Goal: Information Seeking & Learning: Learn about a topic

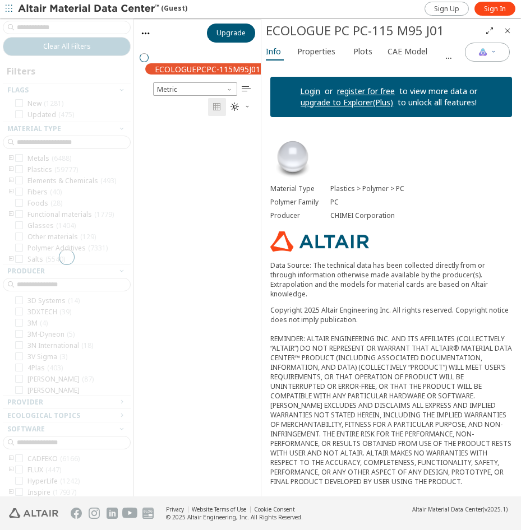
scroll to position [370, 118]
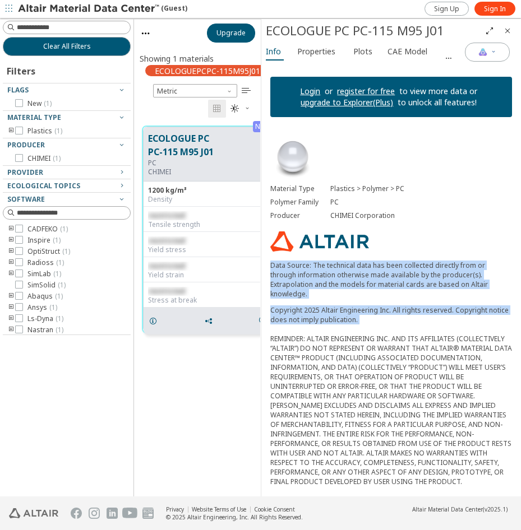
drag, startPoint x: 270, startPoint y: 261, endPoint x: 449, endPoint y: 320, distance: 188.7
click at [449, 320] on div "Material Type Plastics > Polymer > PC Polymer Family PC Producer CHIMEI Corpora…" at bounding box center [391, 350] width 260 height 448
click at [375, 287] on p "Data Source: The technical data has been collected directly from or through inf…" at bounding box center [391, 280] width 242 height 38
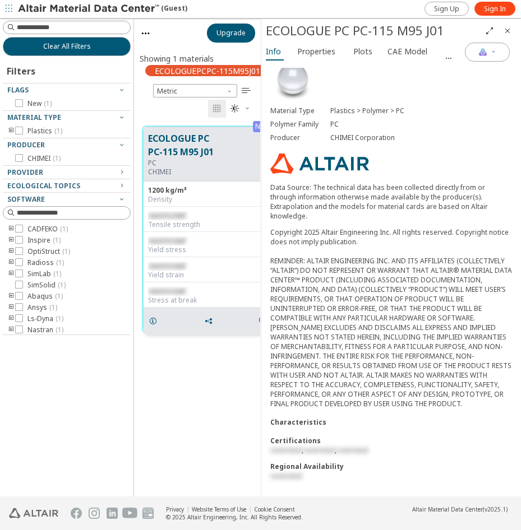
scroll to position [83, 0]
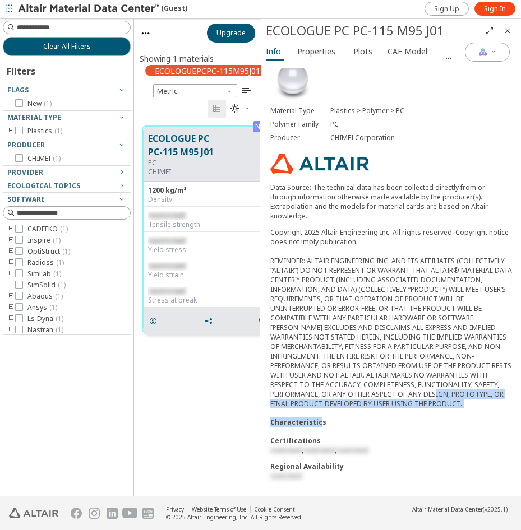
drag, startPoint x: 318, startPoint y: 411, endPoint x: 303, endPoint y: 389, distance: 26.9
click at [303, 389] on div "Material Type Plastics > Polymer > PC Polymer Family PC Producer CHIMEI Corpora…" at bounding box center [391, 272] width 260 height 448
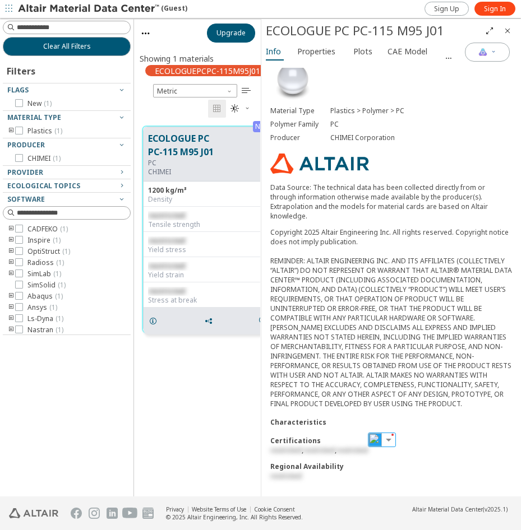
click at [330, 410] on div "Material Type Plastics > Polymer > PC Polymer Family PC Producer CHIMEI Corpora…" at bounding box center [391, 272] width 260 height 448
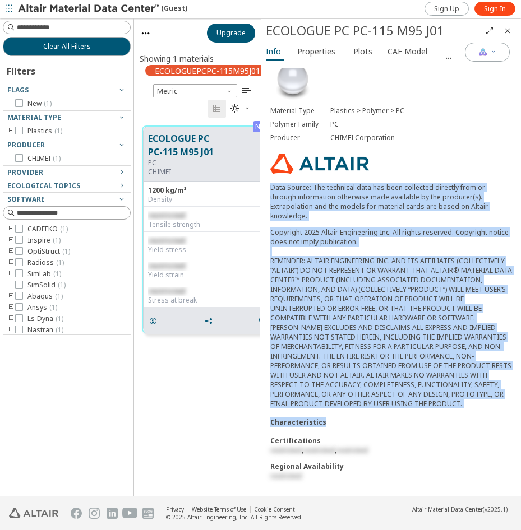
drag, startPoint x: 336, startPoint y: 410, endPoint x: 267, endPoint y: 174, distance: 245.1
click at [267, 174] on div "Material Type Plastics > Polymer > PC Polymer Family PC Producer CHIMEI Corpora…" at bounding box center [391, 272] width 260 height 448
click at [351, 407] on div "Copyright 2025 Altair Engineering Inc. All rights reserved. Copyright notice do…" at bounding box center [391, 318] width 242 height 181
drag, startPoint x: 324, startPoint y: 405, endPoint x: 269, endPoint y: 182, distance: 229.3
click at [269, 182] on div "Material Type Plastics > Polymer > PC Polymer Family PC Producer CHIMEI Corpora…" at bounding box center [391, 272] width 260 height 448
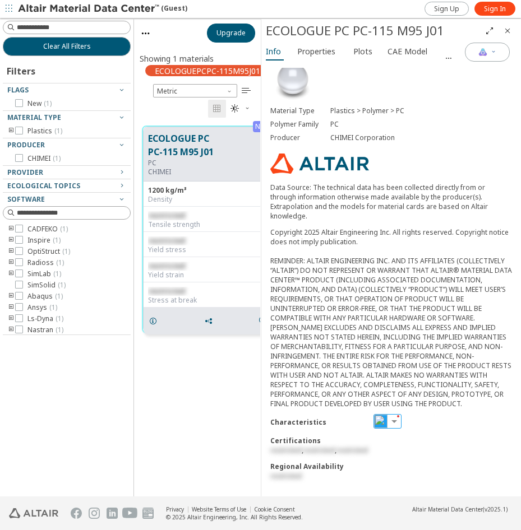
click at [323, 413] on div "Material Type Plastics > Polymer > PC Polymer Family PC Producer CHIMEI Corpora…" at bounding box center [391, 272] width 260 height 448
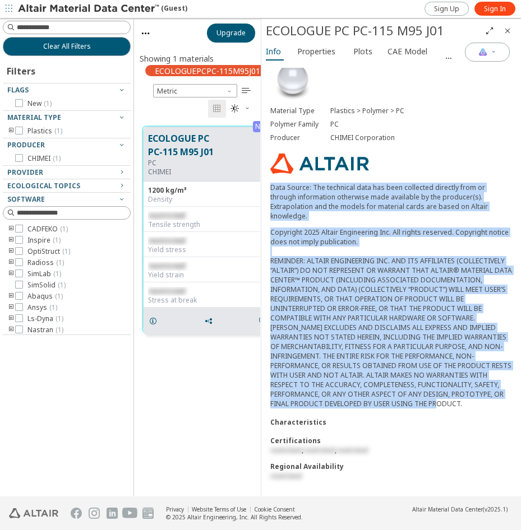
drag, startPoint x: 330, startPoint y: 406, endPoint x: 268, endPoint y: 173, distance: 241.1
click at [268, 173] on div "Material Type Plastics > Polymer > PC Polymer Family PC Producer CHIMEI Corpora…" at bounding box center [391, 272] width 260 height 448
click at [267, 175] on div "Material Type Plastics > Polymer > PC Polymer Family PC Producer CHIMEI Corpora…" at bounding box center [391, 272] width 260 height 448
drag, startPoint x: 267, startPoint y: 171, endPoint x: 374, endPoint y: 405, distance: 257.0
click at [374, 405] on div "Material Type Plastics > Polymer > PC Polymer Family PC Producer CHIMEI Corpora…" at bounding box center [391, 272] width 260 height 448
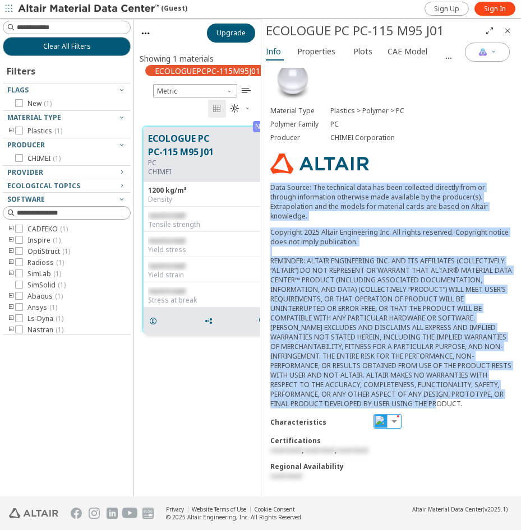
click at [363, 405] on div "Copyright 2025 Altair Engineering Inc. All rights reserved. Copyright notice do…" at bounding box center [391, 318] width 242 height 181
drag, startPoint x: 270, startPoint y: 177, endPoint x: 345, endPoint y: 402, distance: 237.3
click at [345, 404] on div "Material Type Plastics > Polymer > PC Polymer Family PC Producer CHIMEI Corpora…" at bounding box center [391, 272] width 260 height 448
click at [343, 402] on div "Copyright 2025 Altair Engineering Inc. All rights reserved. Copyright notice do…" at bounding box center [391, 318] width 242 height 181
drag, startPoint x: 338, startPoint y: 403, endPoint x: 268, endPoint y: 174, distance: 239.1
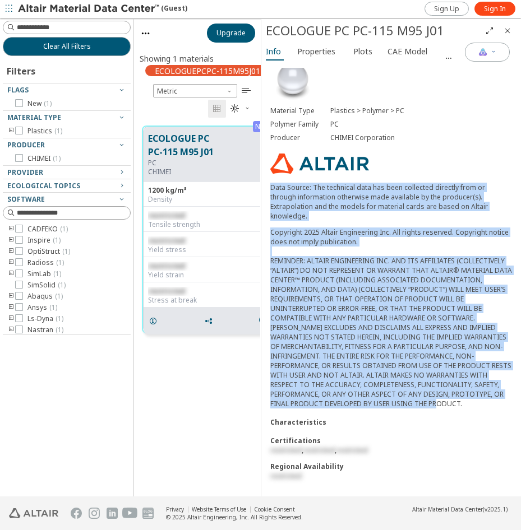
click at [268, 174] on div "Material Type Plastics > Polymer > PC Polymer Family PC Producer CHIMEI Corpora…" at bounding box center [391, 272] width 260 height 448
click at [296, 209] on p "Data Source: The technical data has been collected directly from or through inf…" at bounding box center [391, 202] width 242 height 38
drag, startPoint x: 269, startPoint y: 177, endPoint x: 347, endPoint y: 403, distance: 239.4
click at [347, 403] on div "Material Type Plastics > Polymer > PC Polymer Family PC Producer CHIMEI Corpora…" at bounding box center [391, 272] width 260 height 448
click at [394, 232] on div "Copyright 2025 Altair Engineering Inc. All rights reserved. Copyright notice do…" at bounding box center [391, 318] width 242 height 181
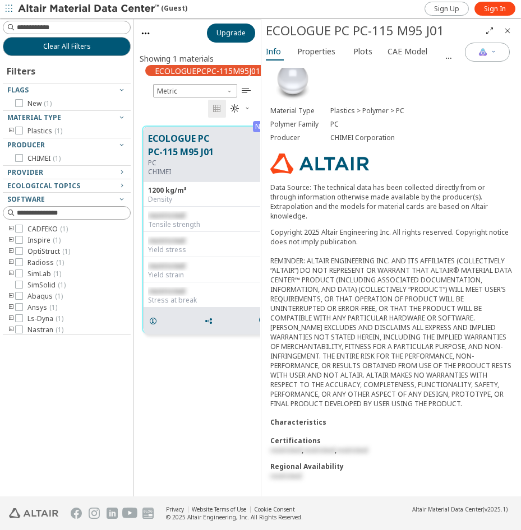
click at [382, 207] on p "Data Source: The technical data has been collected directly from or through inf…" at bounding box center [391, 202] width 242 height 38
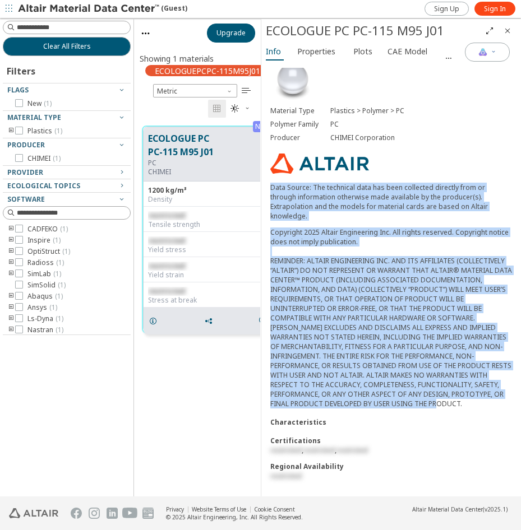
drag, startPoint x: 328, startPoint y: 407, endPoint x: 270, endPoint y: 177, distance: 237.6
click at [270, 177] on div "Material Type Plastics > Polymer > PC Polymer Family PC Producer CHIMEI Corpora…" at bounding box center [391, 272] width 260 height 448
click at [268, 175] on div "Material Type Plastics > Polymer > PC Polymer Family PC Producer CHIMEI Corpora…" at bounding box center [391, 272] width 260 height 448
drag, startPoint x: 272, startPoint y: 177, endPoint x: 344, endPoint y: 405, distance: 239.3
click at [344, 405] on div "Material Type Plastics > Polymer > PC Polymer Family PC Producer CHIMEI Corpora…" at bounding box center [391, 272] width 260 height 448
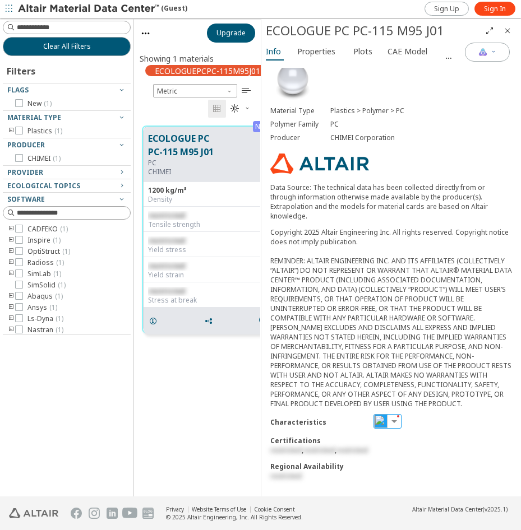
click at [344, 409] on div "Material Type Plastics > Polymer > PC Polymer Family PC Producer CHIMEI Corpora…" at bounding box center [391, 272] width 260 height 448
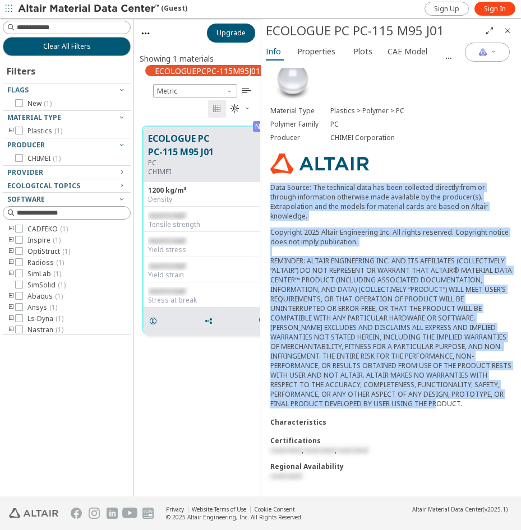
drag, startPoint x: 336, startPoint y: 405, endPoint x: 264, endPoint y: 173, distance: 243.4
click at [264, 173] on div "Material Type Plastics > Polymer > PC Polymer Family PC Producer CHIMEI Corpora…" at bounding box center [391, 272] width 260 height 448
click at [316, 300] on div "Copyright 2025 Altair Engineering Inc. All rights reserved. Copyright notice do…" at bounding box center [391, 318] width 242 height 181
drag, startPoint x: 272, startPoint y: 179, endPoint x: 357, endPoint y: 404, distance: 240.9
click at [357, 404] on div "Material Type Plastics > Polymer > PC Polymer Family PC Producer CHIMEI Corpora…" at bounding box center [391, 272] width 260 height 448
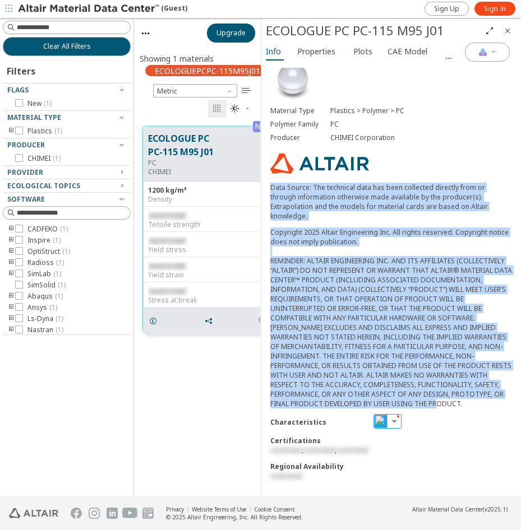
click at [342, 404] on div "Copyright 2025 Altair Engineering Inc. All rights reserved. Copyright notice do…" at bounding box center [391, 318] width 242 height 181
drag, startPoint x: 323, startPoint y: 403, endPoint x: 268, endPoint y: 175, distance: 234.7
click at [268, 175] on div "Material Type Plastics > Polymer > PC Polymer Family PC Producer CHIMEI Corpora…" at bounding box center [391, 272] width 260 height 448
click at [264, 170] on div "Material Type Plastics > Polymer > PC Polymer Family PC Producer CHIMEI Corpora…" at bounding box center [391, 272] width 260 height 448
drag, startPoint x: 267, startPoint y: 176, endPoint x: 344, endPoint y: 405, distance: 241.2
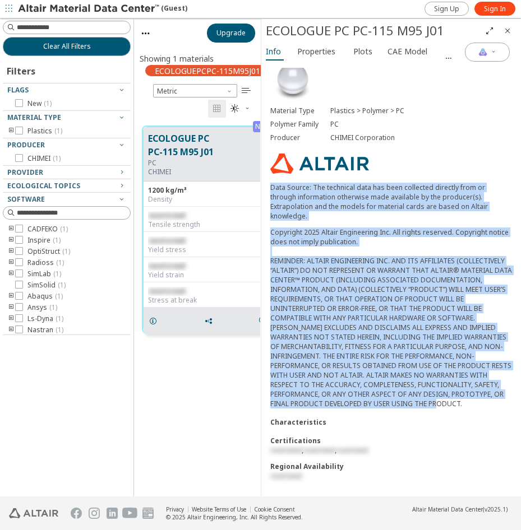
click at [344, 405] on div "Material Type Plastics > Polymer > PC Polymer Family PC Producer CHIMEI Corpora…" at bounding box center [391, 272] width 260 height 448
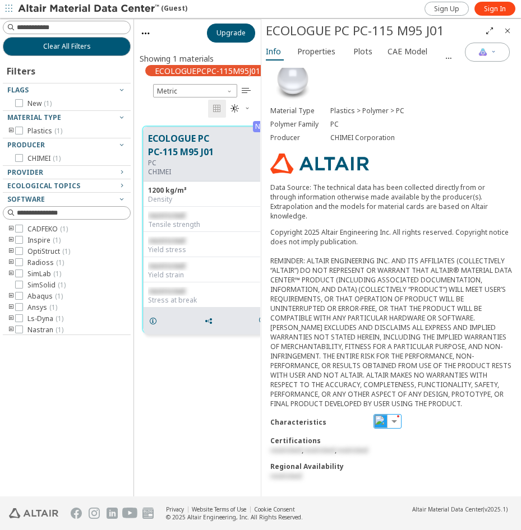
click at [355, 409] on div "Material Type Plastics > Polymer > PC Polymer Family PC Producer CHIMEI Corpora…" at bounding box center [391, 272] width 260 height 448
